Goal: Task Accomplishment & Management: Manage account settings

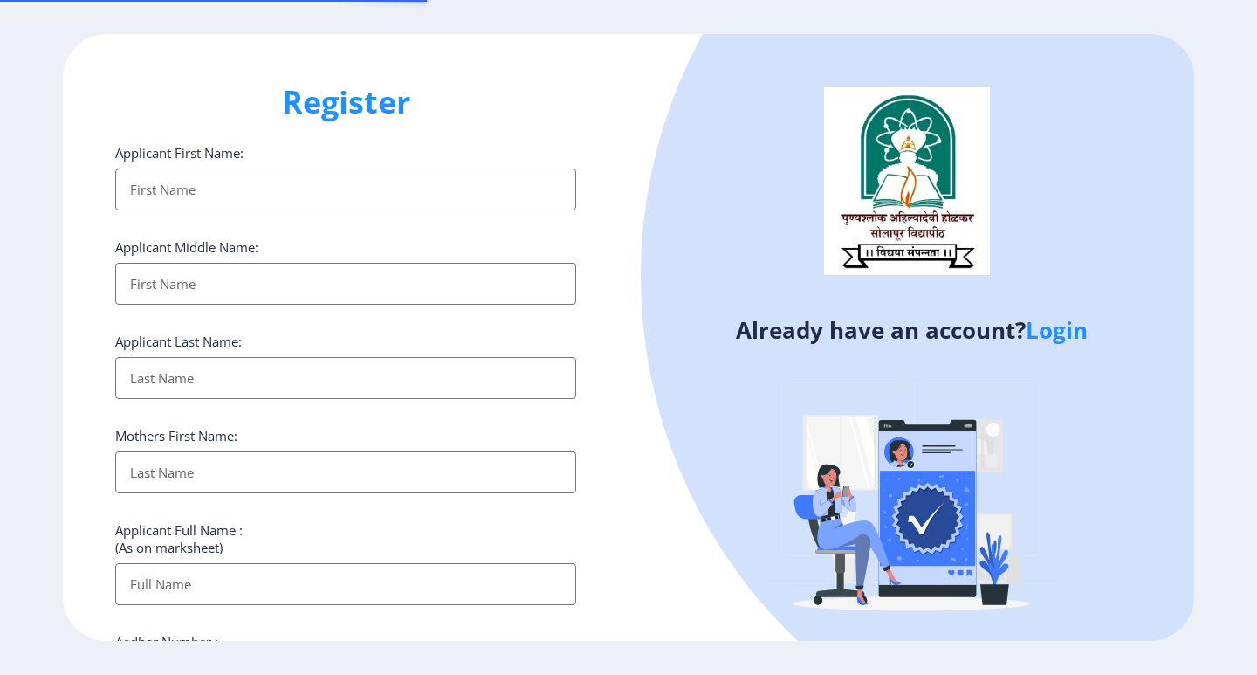
select select
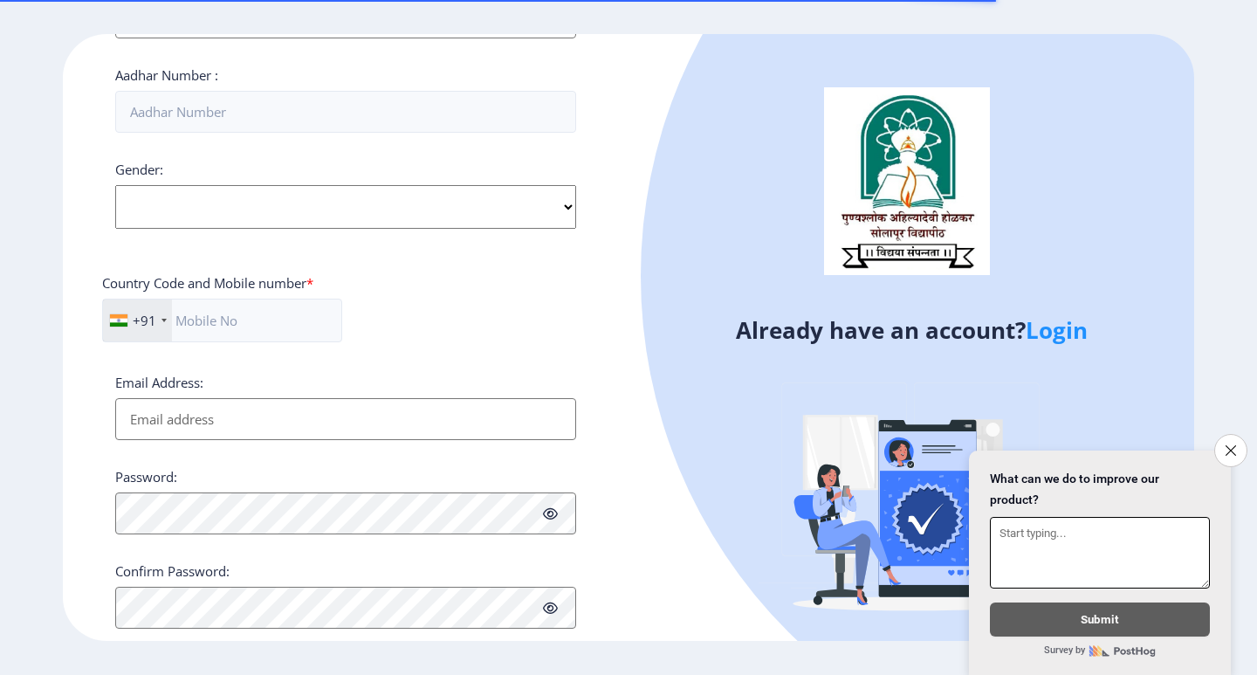
scroll to position [607, 0]
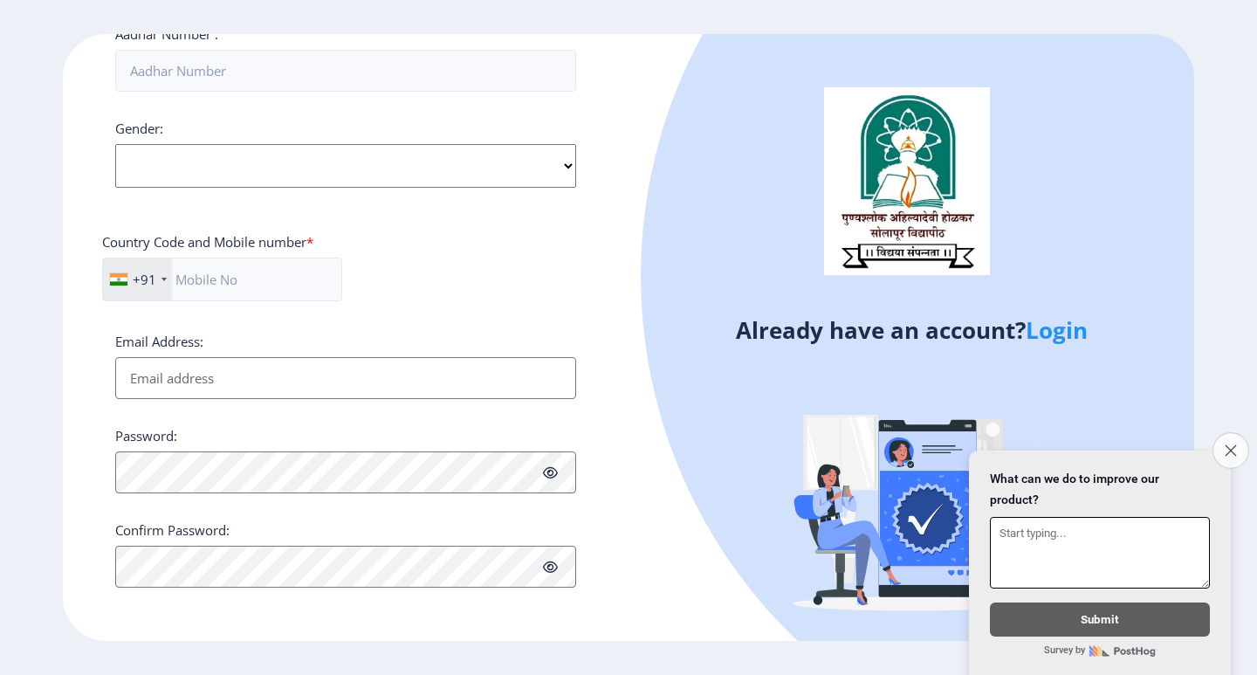
click at [1231, 444] on icon "Close survey" at bounding box center [1230, 449] width 11 height 11
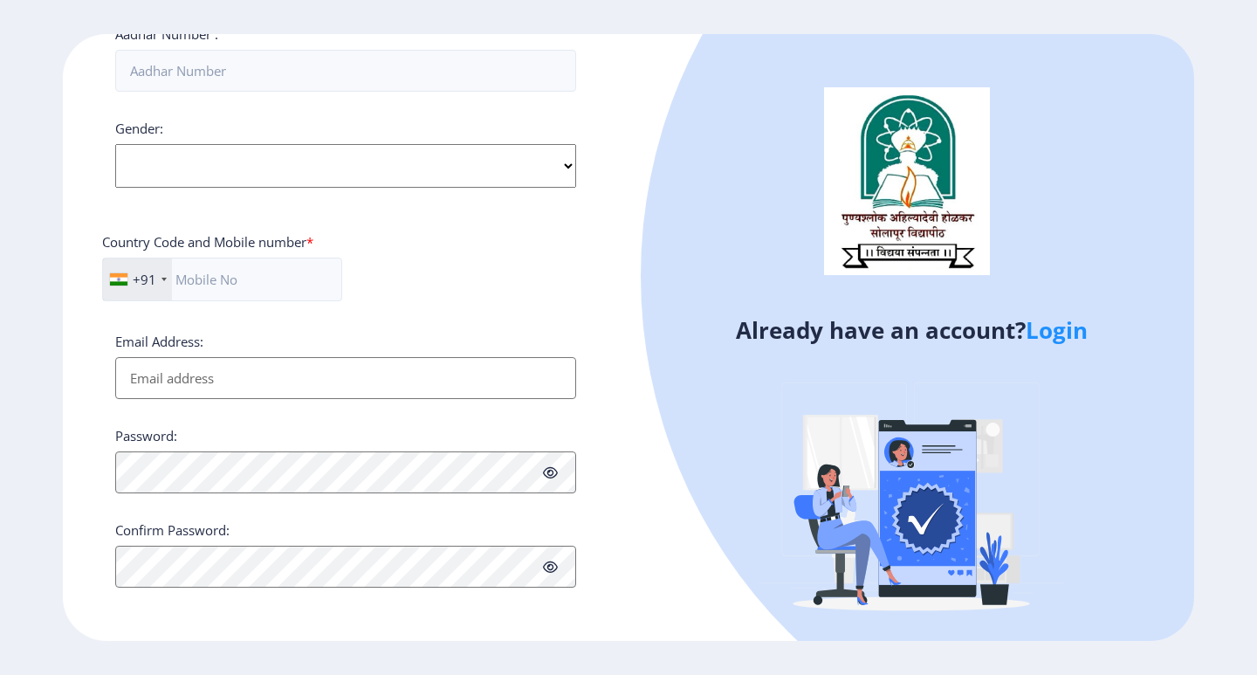
click at [1049, 333] on link "Login" at bounding box center [1057, 329] width 62 height 31
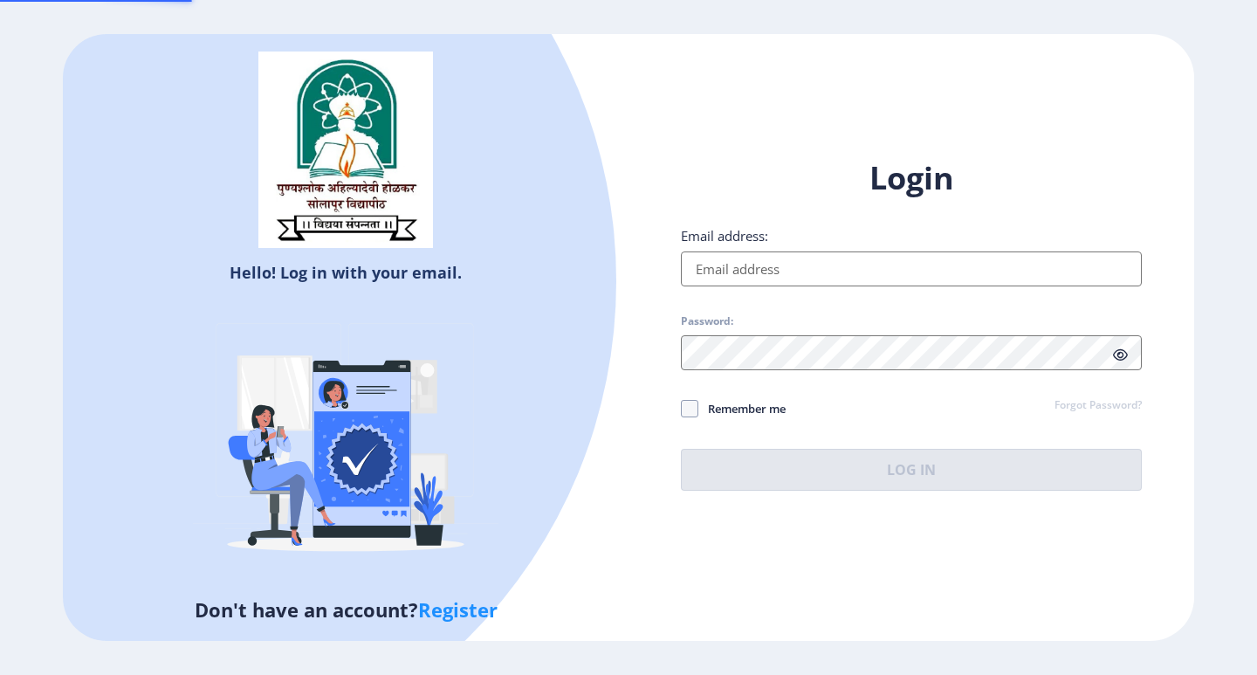
type input "[EMAIL_ADDRESS][DOMAIN_NAME]"
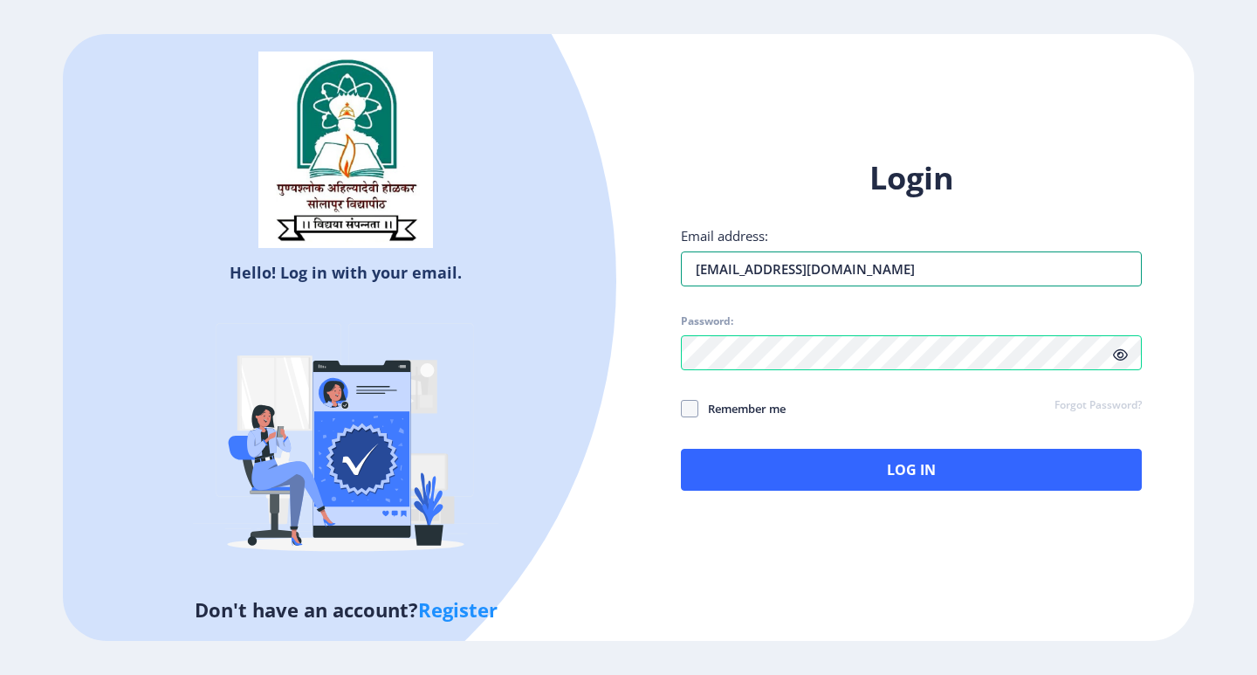
drag, startPoint x: 861, startPoint y: 265, endPoint x: 820, endPoint y: 414, distance: 153.7
click at [861, 265] on input "[EMAIL_ADDRESS][DOMAIN_NAME]" at bounding box center [911, 268] width 461 height 35
click at [724, 403] on span "Remember me" at bounding box center [741, 408] width 87 height 21
click at [682, 408] on input "Remember me" at bounding box center [681, 408] width 1 height 1
click at [701, 408] on span "Remember me" at bounding box center [741, 408] width 87 height 21
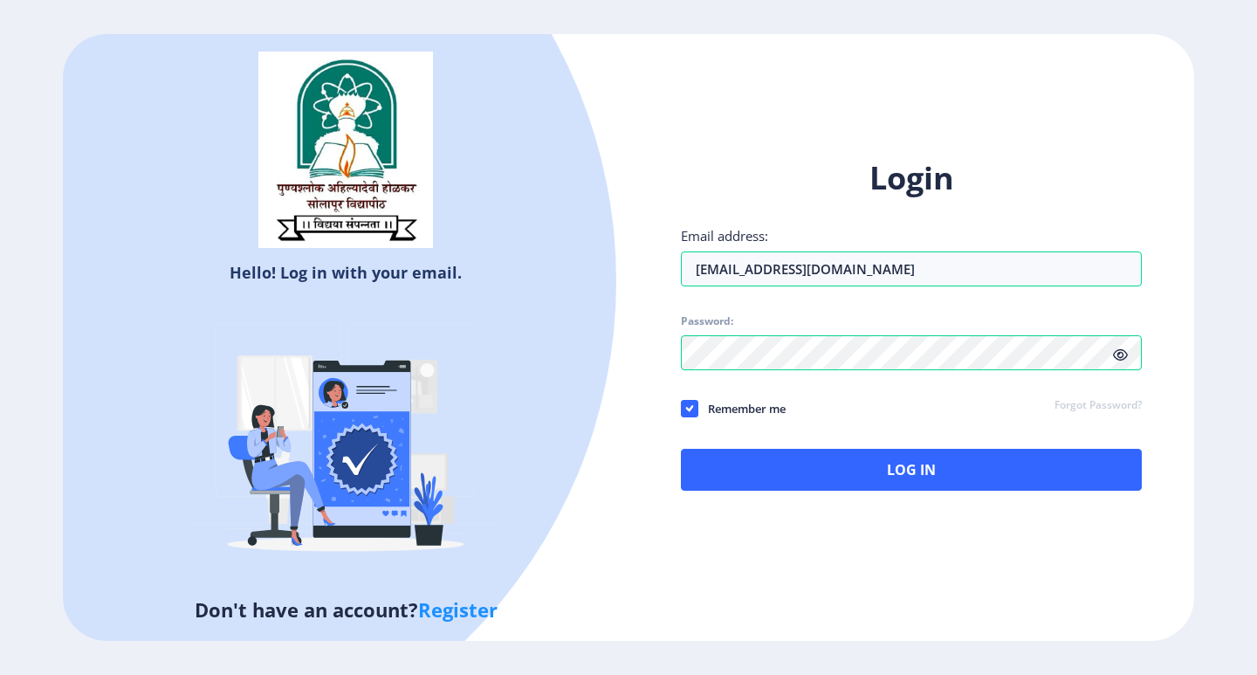
click at [682, 408] on input "Remember me" at bounding box center [681, 408] width 1 height 1
click at [710, 410] on span "Remember me" at bounding box center [741, 408] width 87 height 21
click at [682, 408] on input "Remember me" at bounding box center [681, 408] width 1 height 1
checkbox input "true"
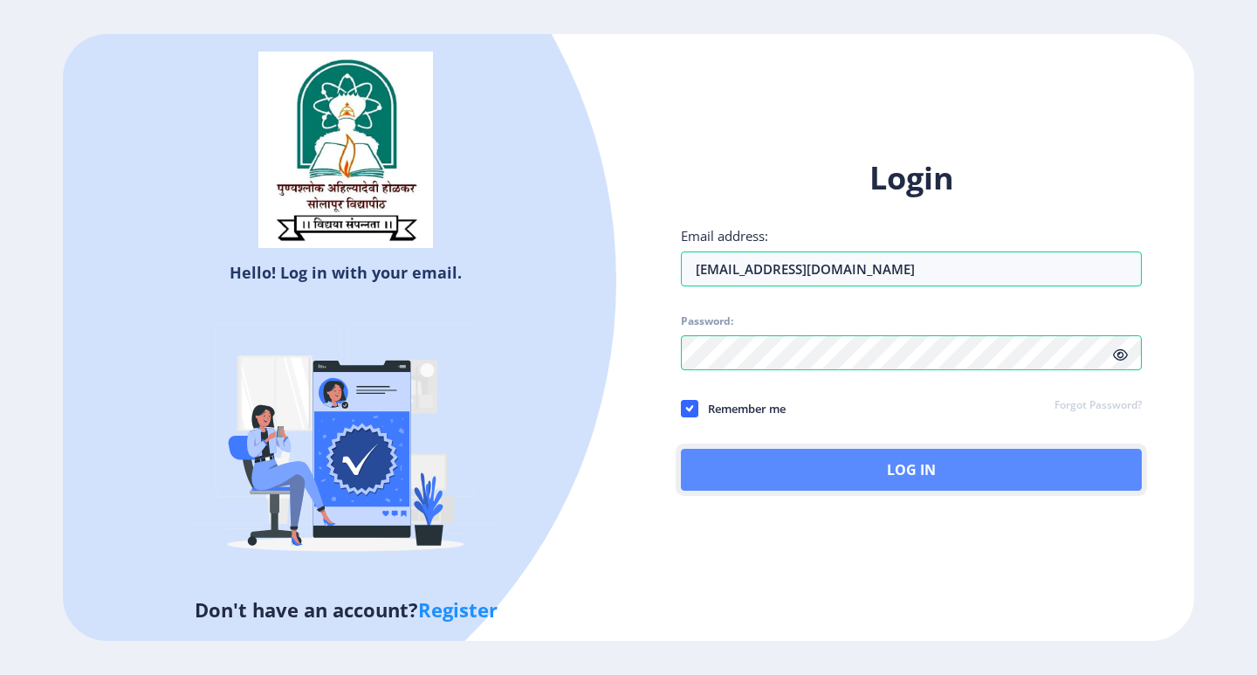
click at [840, 473] on button "Log In" at bounding box center [911, 470] width 461 height 42
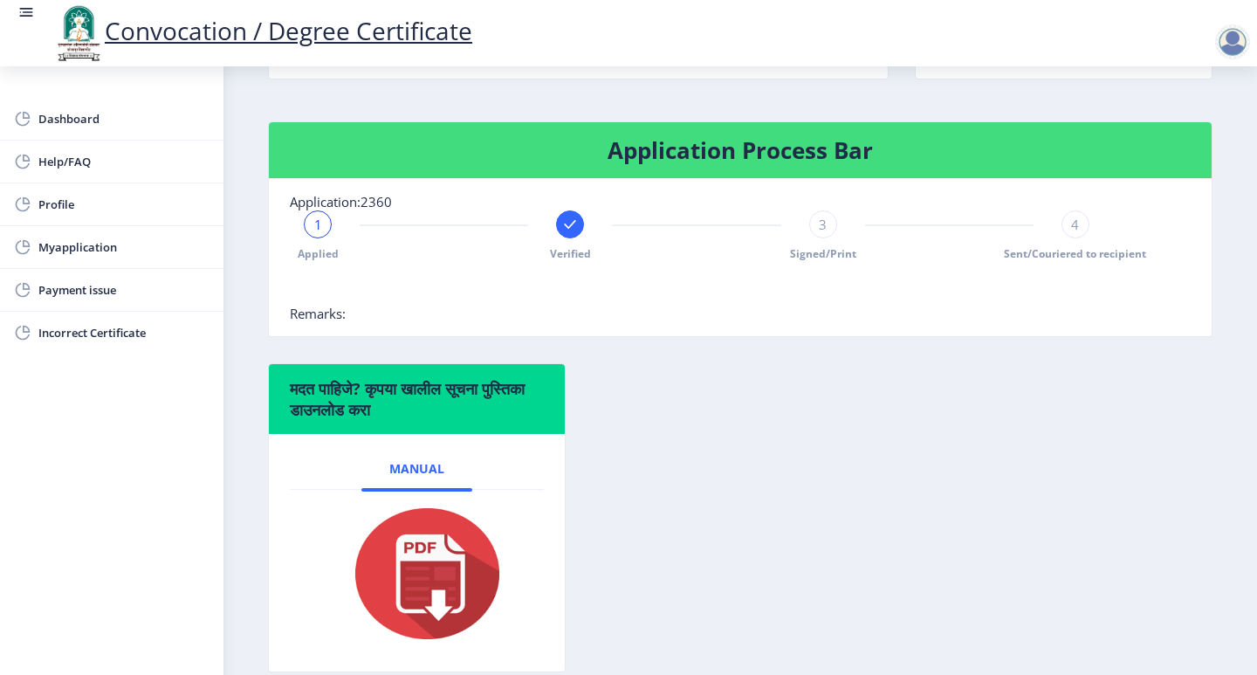
scroll to position [238, 0]
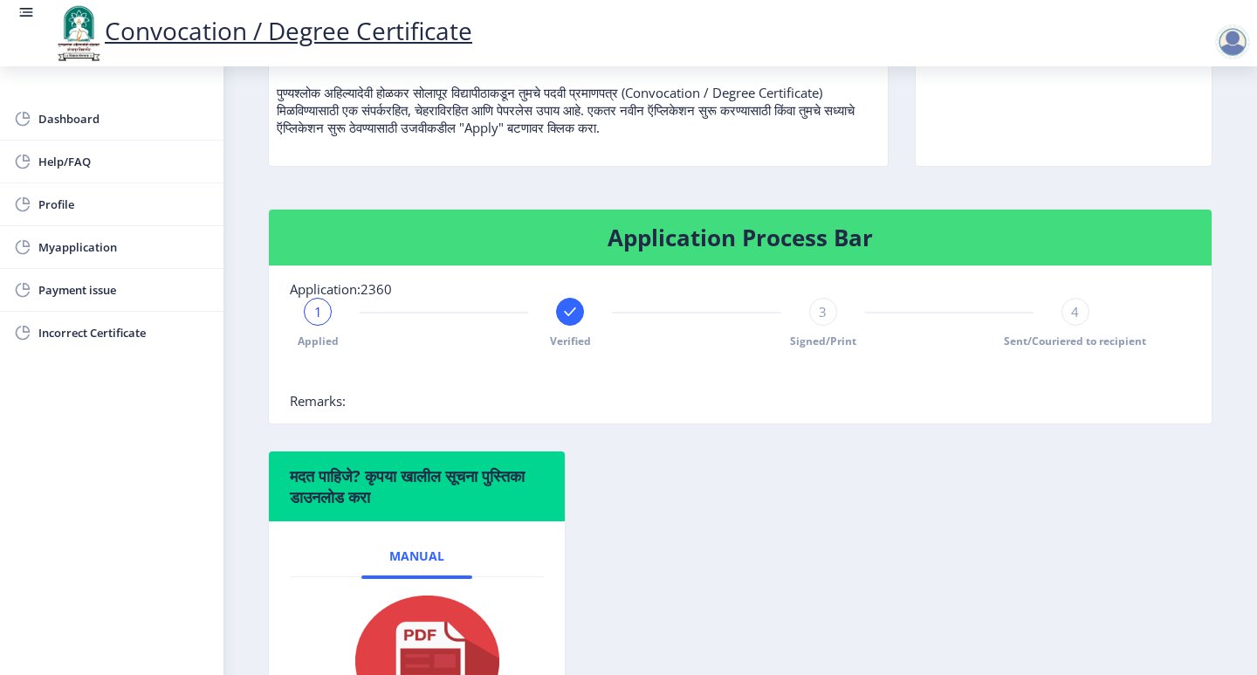
click at [1231, 48] on div at bounding box center [1232, 41] width 35 height 35
click at [879, 408] on nb-card-body "Application:2360 1 Applied Verified 3 Signed/Print 4 Sent/Couriered to recipien…" at bounding box center [740, 344] width 943 height 157
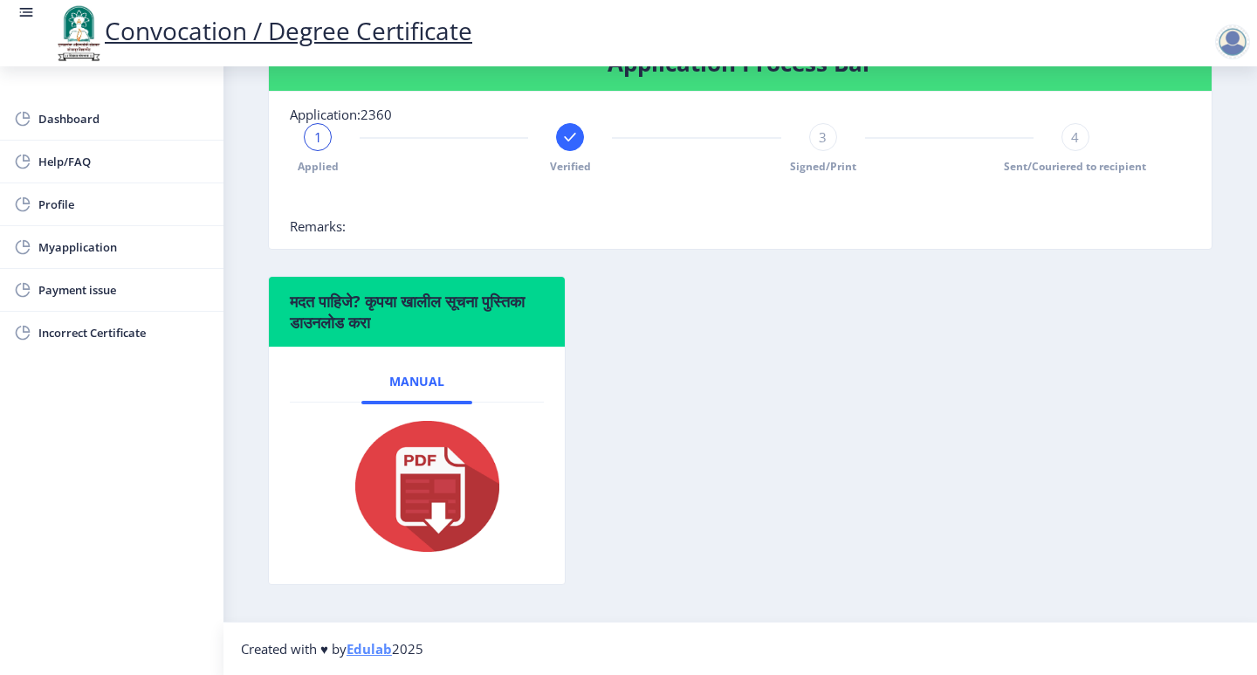
click at [463, 515] on img at bounding box center [416, 486] width 175 height 140
click at [98, 125] on span "Dashboard" at bounding box center [123, 118] width 171 height 21
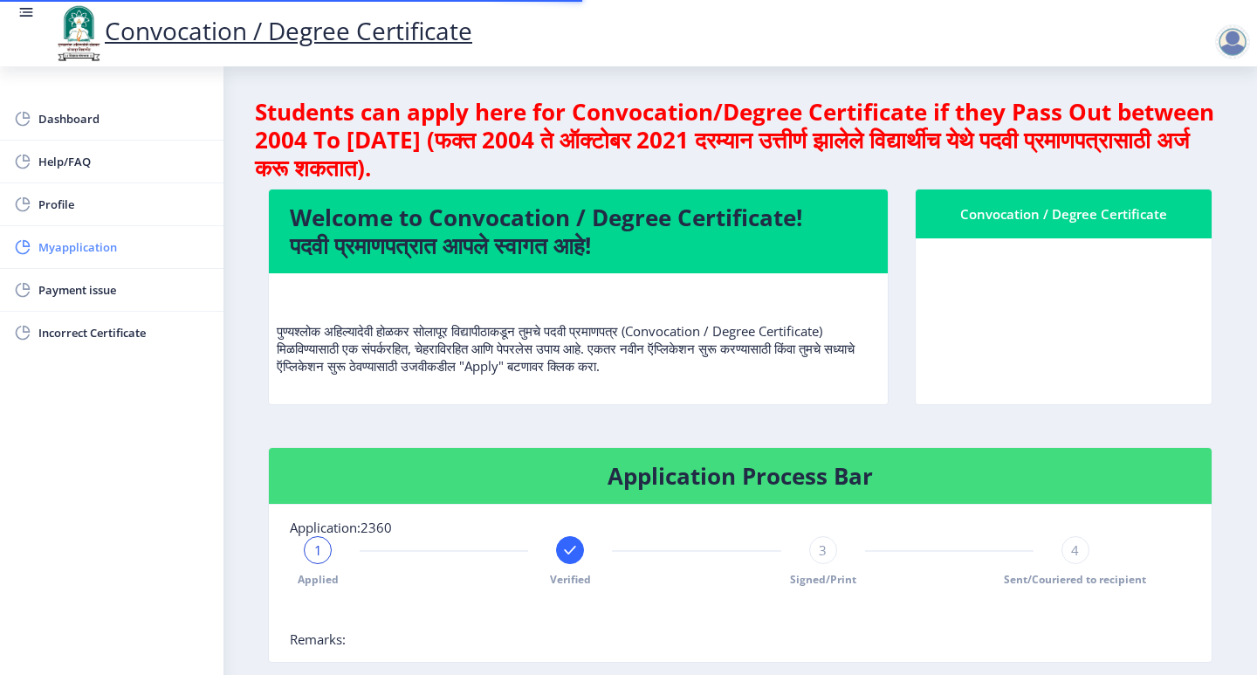
click at [87, 250] on span "Myapplication" at bounding box center [123, 247] width 171 height 21
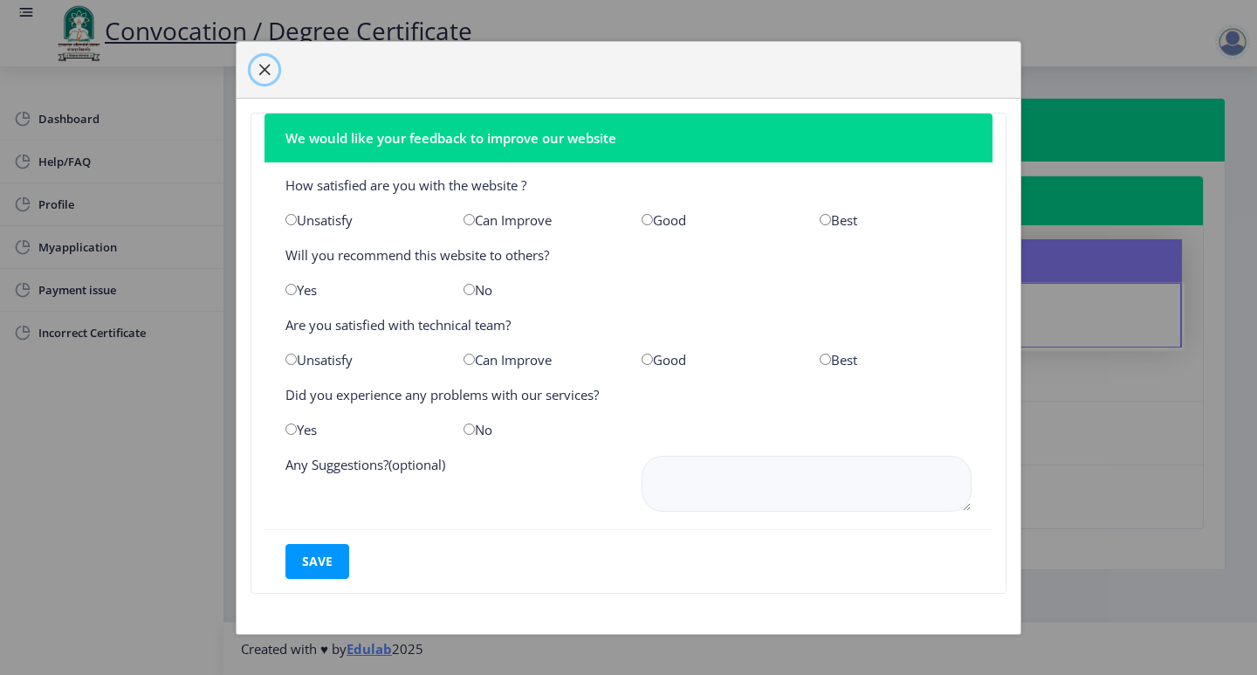
click at [263, 78] on button "button" at bounding box center [264, 70] width 28 height 28
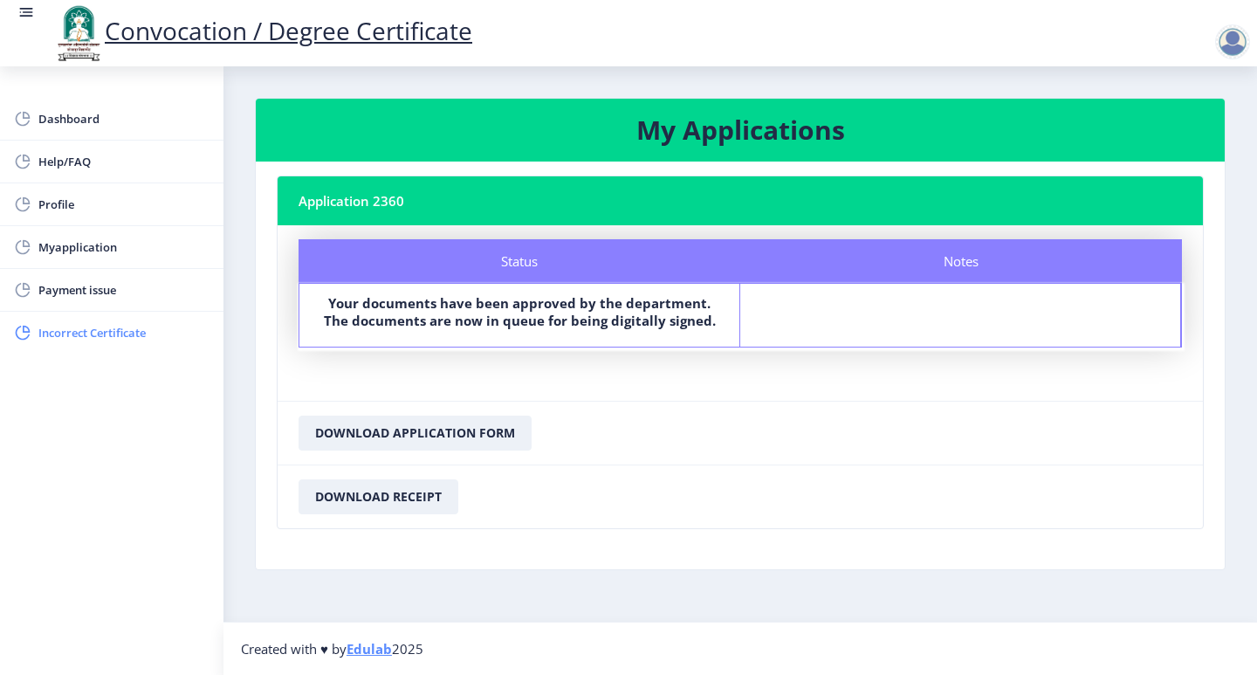
click at [79, 334] on span "Incorrect Certificate" at bounding box center [123, 332] width 171 height 21
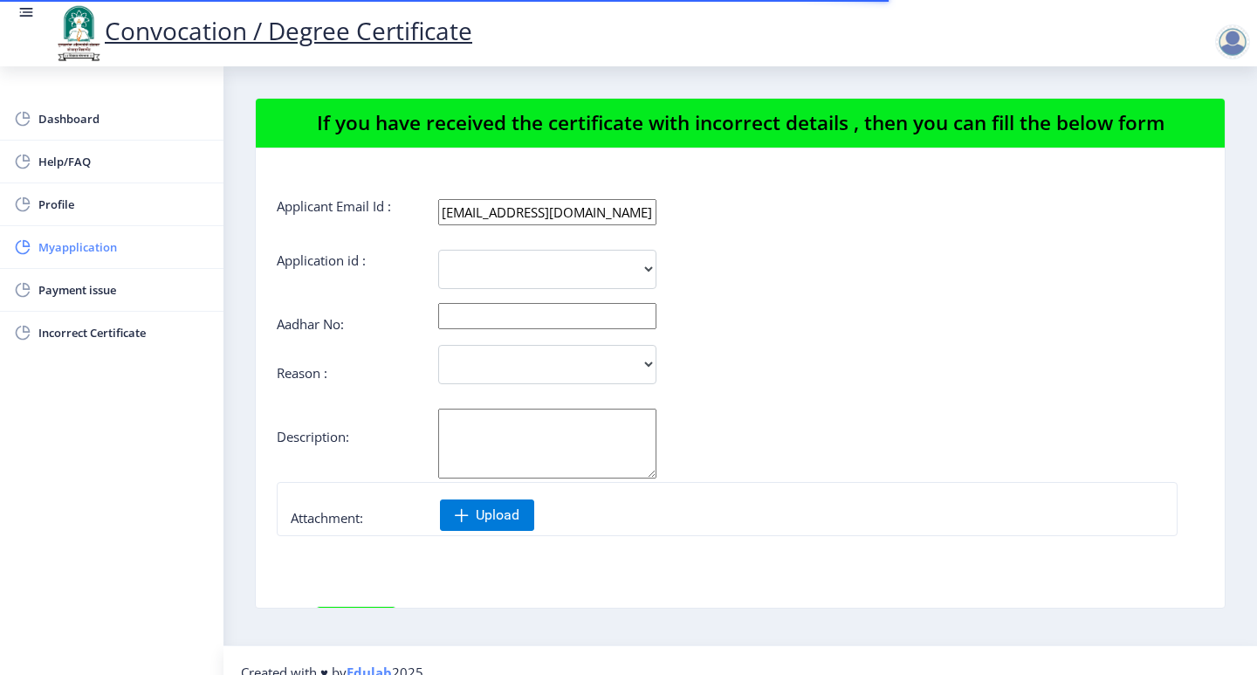
click at [77, 264] on link "Myapplication" at bounding box center [111, 247] width 223 height 42
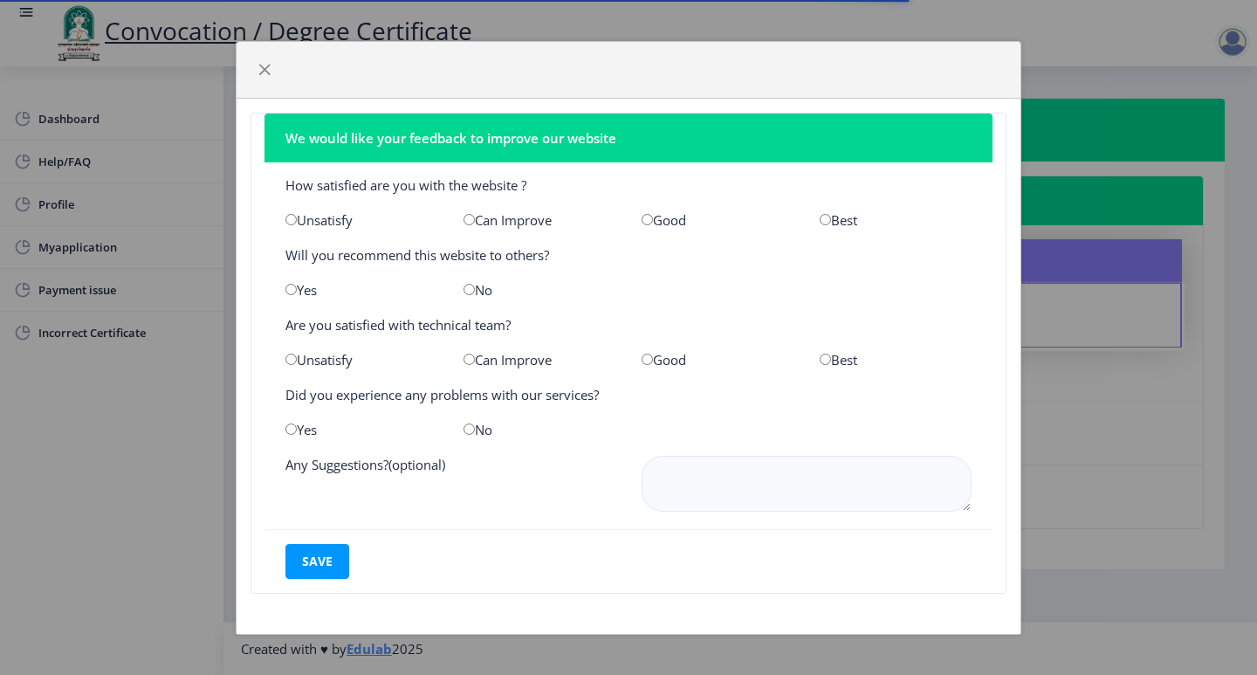
click at [66, 204] on div "We would like your feedback to improve our website How satisfied are you with t…" at bounding box center [628, 337] width 1257 height 675
click at [253, 63] on button "button" at bounding box center [264, 70] width 28 height 28
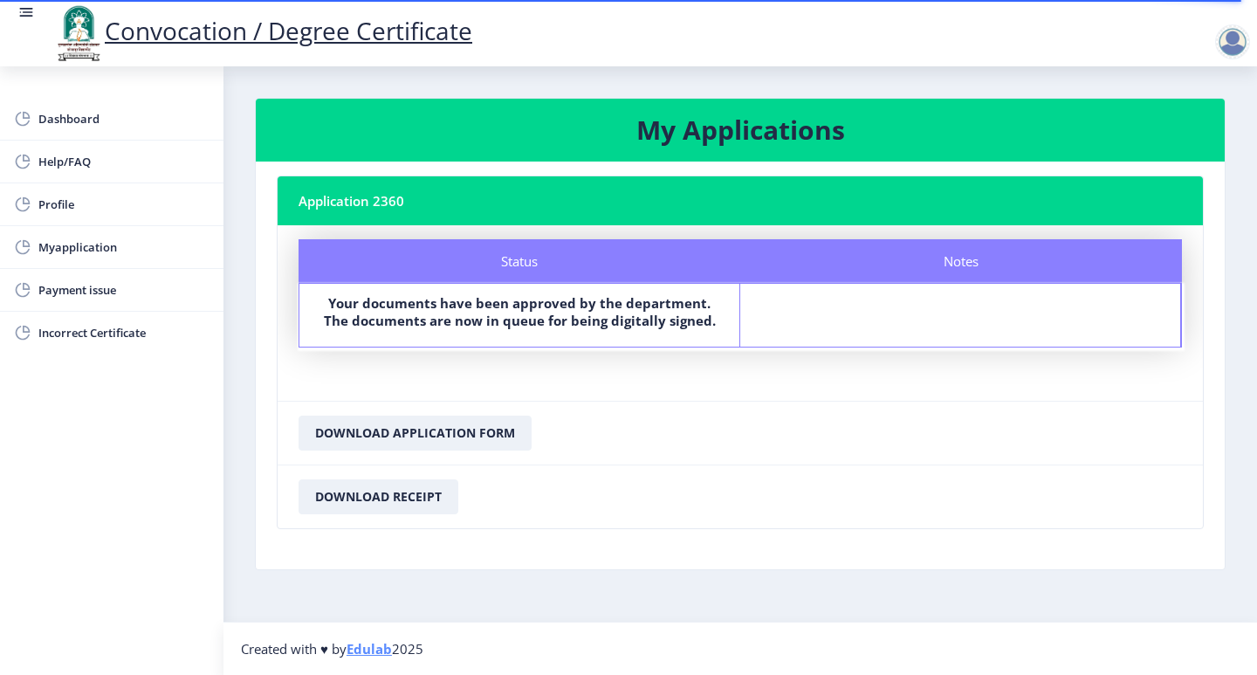
click at [1237, 40] on div at bounding box center [1232, 41] width 35 height 35
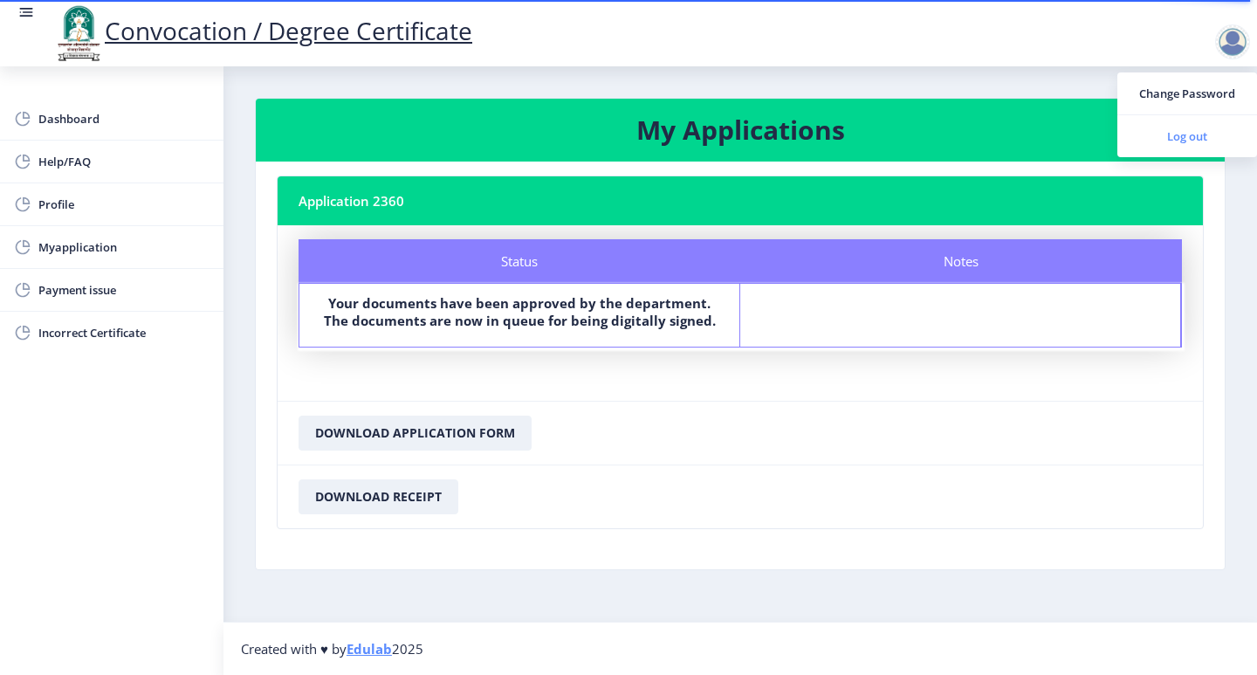
click at [1183, 123] on link "Log out" at bounding box center [1187, 136] width 140 height 42
